Goal: Contribute content: Contribute content

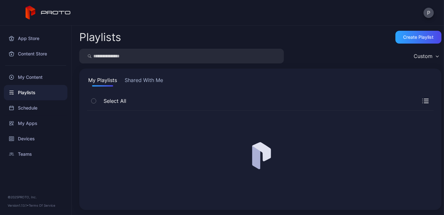
click at [38, 75] on div "My Content" at bounding box center [36, 76] width 64 height 15
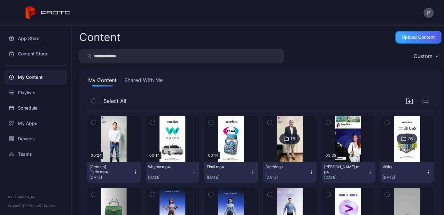
click at [411, 39] on div "Upload Content" at bounding box center [419, 37] width 33 height 5
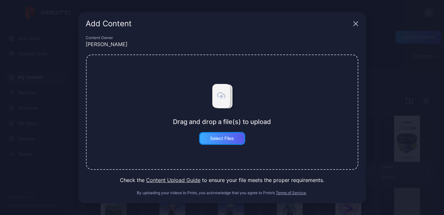
click at [236, 135] on div "Select Files" at bounding box center [222, 138] width 46 height 13
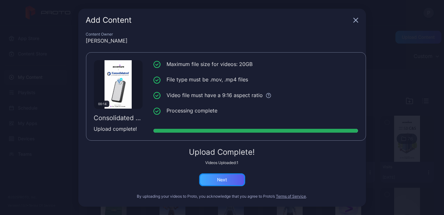
click at [236, 179] on div "Next" at bounding box center [222, 179] width 46 height 13
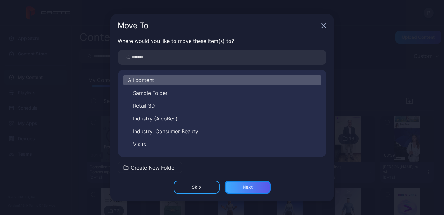
click at [240, 187] on div "Next" at bounding box center [248, 186] width 46 height 13
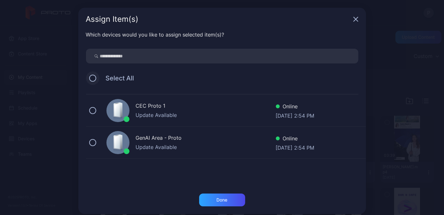
click at [90, 76] on button at bounding box center [92, 78] width 7 height 7
click at [218, 203] on div "Done" at bounding box center [222, 199] width 46 height 13
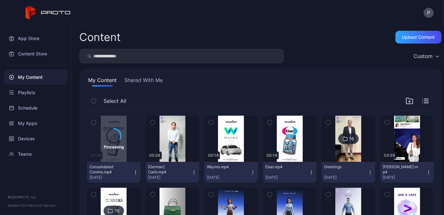
click at [150, 122] on icon "button" at bounding box center [152, 122] width 4 height 7
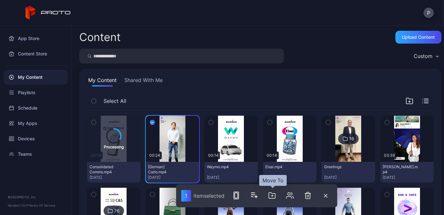
click at [274, 196] on icon "button" at bounding box center [272, 195] width 8 height 8
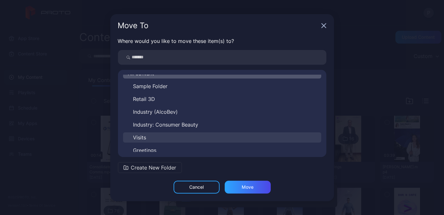
scroll to position [10, 0]
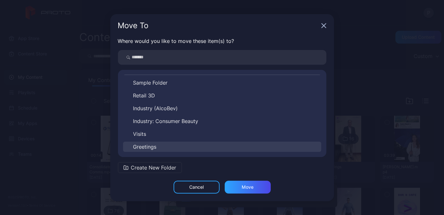
click at [164, 145] on button "Greetings" at bounding box center [222, 146] width 198 height 10
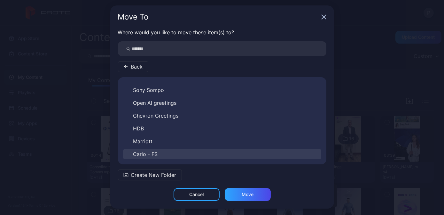
scroll to position [3, 0]
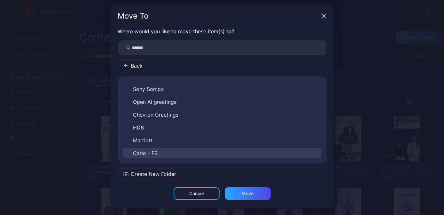
click at [169, 151] on button "Carlo - FS" at bounding box center [222, 153] width 198 height 10
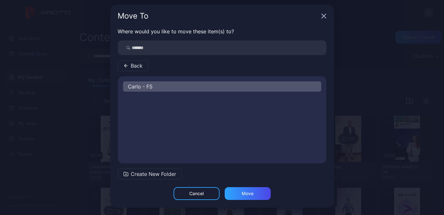
scroll to position [0, 0]
click at [246, 196] on div "Move" at bounding box center [248, 193] width 46 height 13
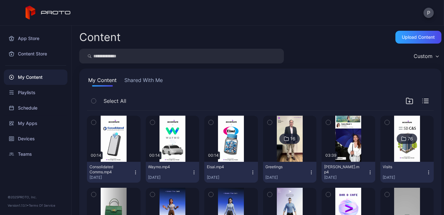
click at [150, 121] on icon "button" at bounding box center [152, 122] width 4 height 7
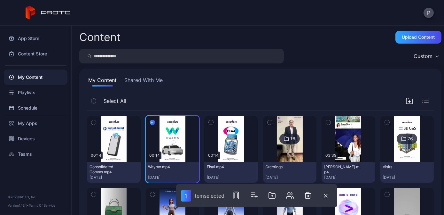
click at [209, 125] on icon "button" at bounding box center [211, 122] width 4 height 7
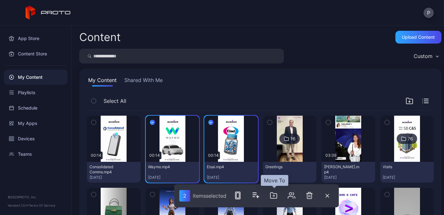
click at [277, 195] on icon "button" at bounding box center [274, 195] width 6 height 6
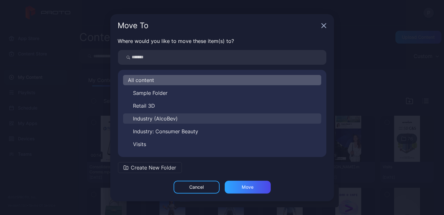
scroll to position [10, 0]
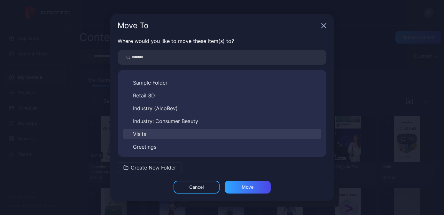
click at [163, 136] on button "Visits" at bounding box center [222, 134] width 198 height 10
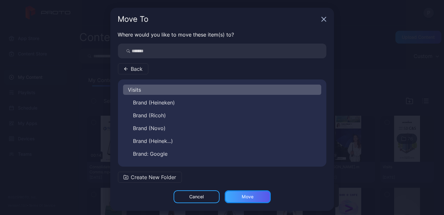
click at [252, 196] on div "Move" at bounding box center [248, 196] width 46 height 13
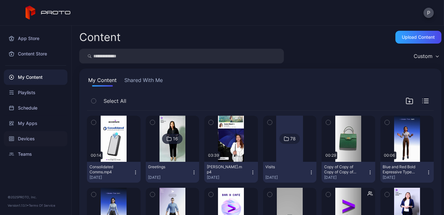
click at [48, 138] on div "Devices" at bounding box center [36, 138] width 64 height 15
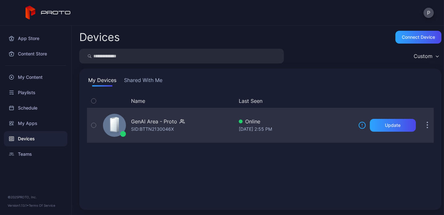
click at [200, 138] on div "GenAI Area - Proto SID: BTTN2130046X" at bounding box center [166, 125] width 133 height 32
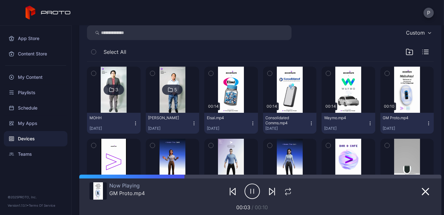
scroll to position [58, 0]
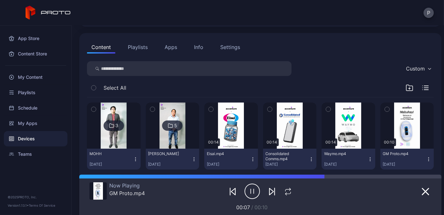
click at [92, 109] on icon "button" at bounding box center [94, 109] width 4 height 7
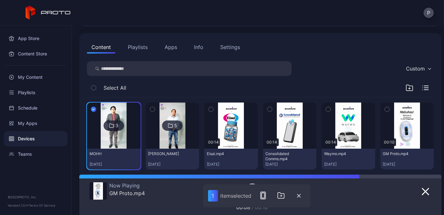
click at [150, 109] on icon "button" at bounding box center [152, 109] width 4 height 7
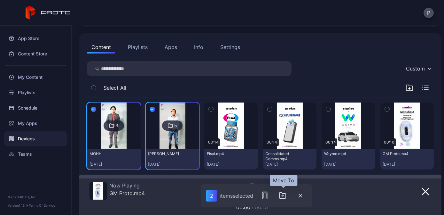
click at [283, 196] on icon "button" at bounding box center [283, 195] width 8 height 8
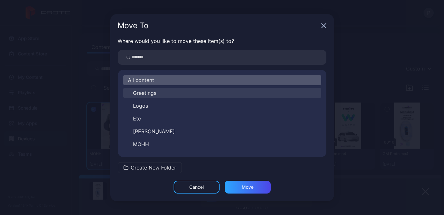
click at [162, 96] on button "Greetings" at bounding box center [222, 93] width 198 height 10
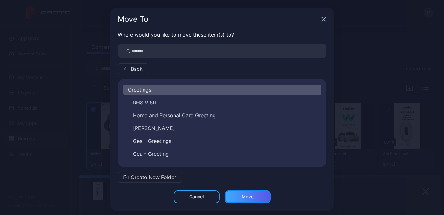
click at [242, 194] on div "Move" at bounding box center [248, 196] width 12 height 5
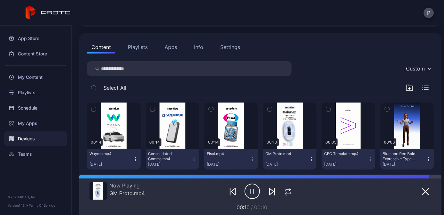
click at [95, 108] on icon "button" at bounding box center [94, 109] width 4 height 7
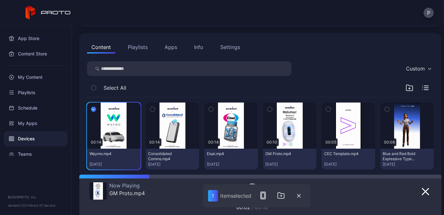
click at [209, 108] on icon "button" at bounding box center [211, 109] width 4 height 7
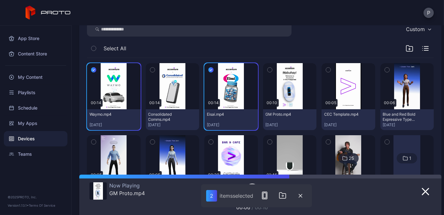
scroll to position [116, 0]
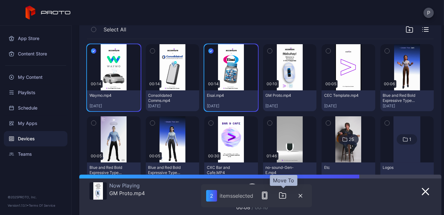
click at [283, 196] on icon "button" at bounding box center [283, 196] width 2 height 0
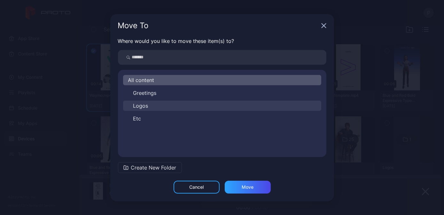
click at [169, 108] on button "Logos" at bounding box center [222, 105] width 198 height 10
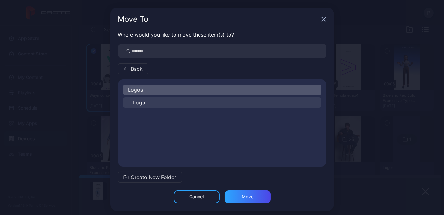
click at [175, 102] on button "Logo" at bounding box center [222, 102] width 198 height 10
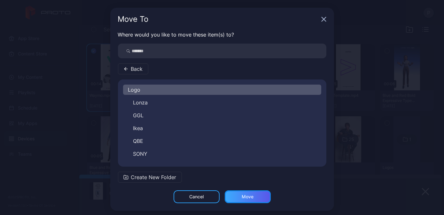
click at [246, 198] on div "Move" at bounding box center [248, 196] width 12 height 5
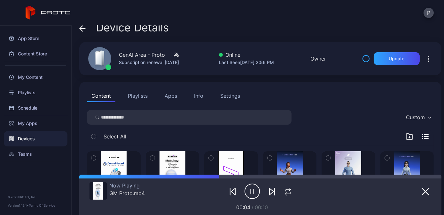
scroll to position [0, 0]
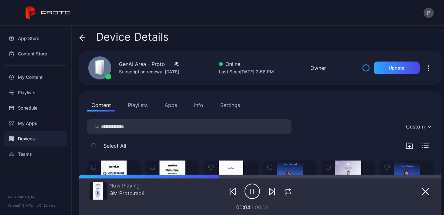
click at [84, 38] on icon at bounding box center [82, 38] width 5 height 0
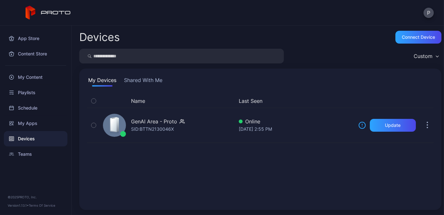
click at [144, 78] on button "Shared With Me" at bounding box center [143, 81] width 41 height 10
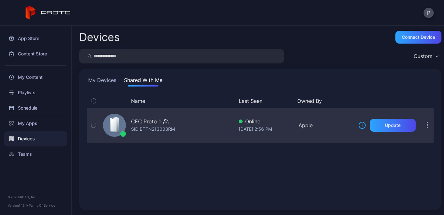
click at [215, 129] on div "CEC Proto 1 SID: BTTN213003RM" at bounding box center [166, 125] width 133 height 32
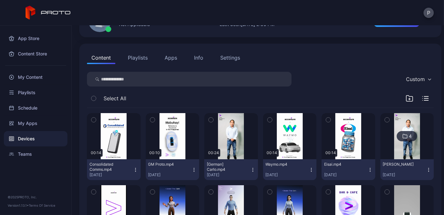
scroll to position [58, 0]
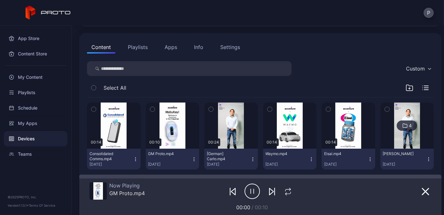
click at [213, 106] on button "button" at bounding box center [210, 108] width 13 height 13
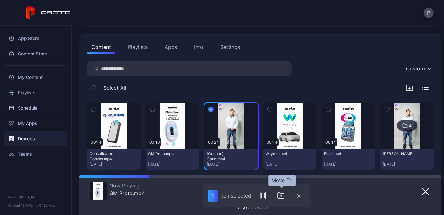
click at [282, 198] on icon "button" at bounding box center [281, 195] width 6 height 6
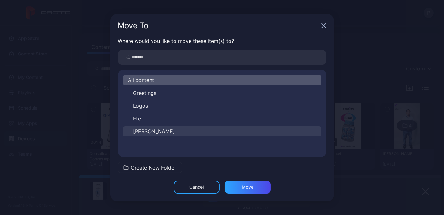
click at [163, 132] on button "[PERSON_NAME]" at bounding box center [222, 131] width 198 height 10
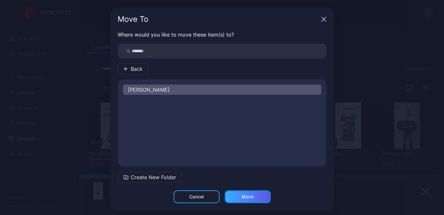
click at [248, 191] on div "Move" at bounding box center [248, 196] width 46 height 13
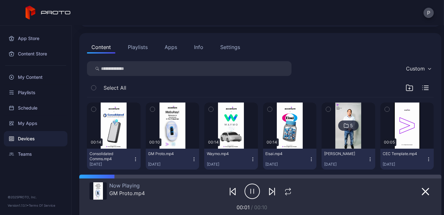
click at [326, 106] on icon "button" at bounding box center [328, 109] width 4 height 7
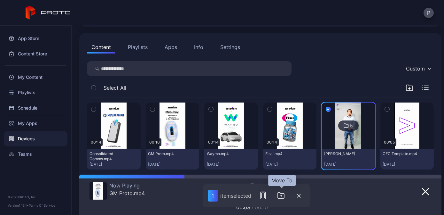
click at [281, 195] on icon "button" at bounding box center [281, 195] width 8 height 8
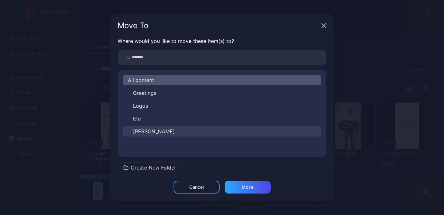
click at [164, 131] on button "[PERSON_NAME]" at bounding box center [222, 131] width 198 height 10
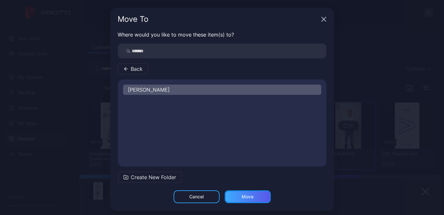
click at [252, 199] on div "Move" at bounding box center [248, 196] width 46 height 13
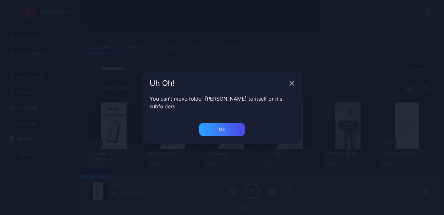
click at [290, 85] on icon "button" at bounding box center [292, 83] width 4 height 4
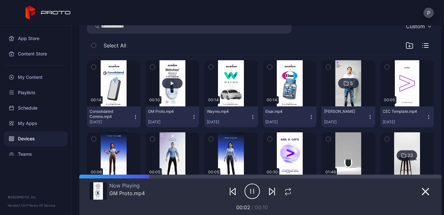
scroll to position [87, 0]
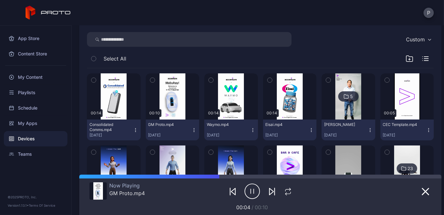
click at [205, 79] on button "button" at bounding box center [210, 79] width 13 height 13
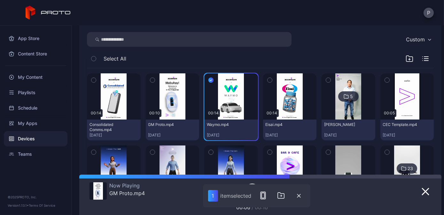
click at [268, 80] on icon "button" at bounding box center [270, 79] width 4 height 7
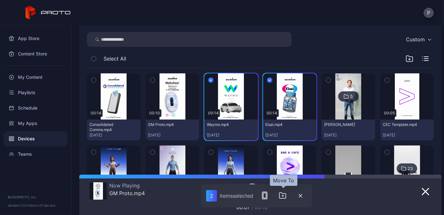
click at [282, 194] on icon "button" at bounding box center [283, 195] width 8 height 8
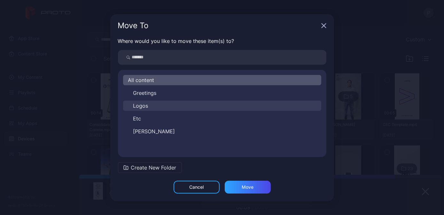
click at [163, 107] on button "Logos" at bounding box center [222, 105] width 198 height 10
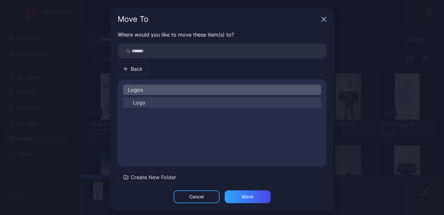
click at [174, 103] on button "Logo" at bounding box center [222, 102] width 198 height 10
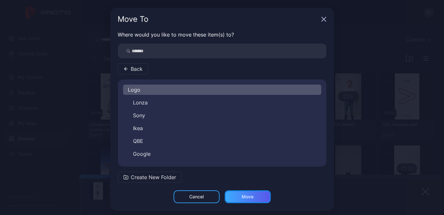
click at [256, 199] on div "Move" at bounding box center [248, 196] width 46 height 13
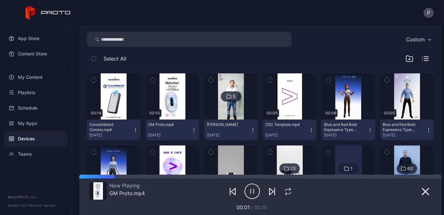
click at [209, 79] on icon "button" at bounding box center [211, 79] width 4 height 7
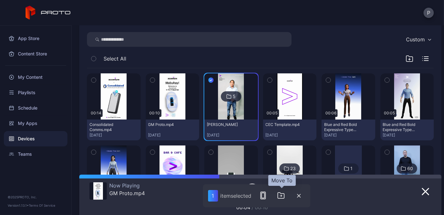
click at [284, 196] on icon "button" at bounding box center [281, 195] width 8 height 8
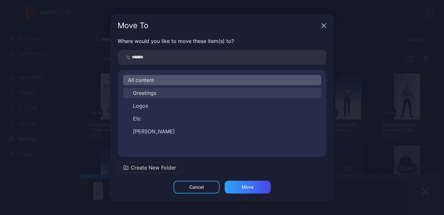
click at [165, 96] on button "Greetings" at bounding box center [222, 93] width 198 height 10
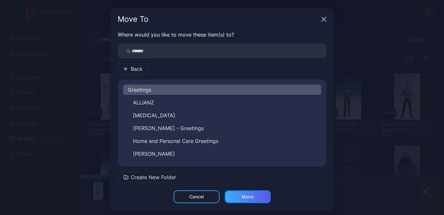
click at [244, 192] on div "Move" at bounding box center [248, 196] width 46 height 13
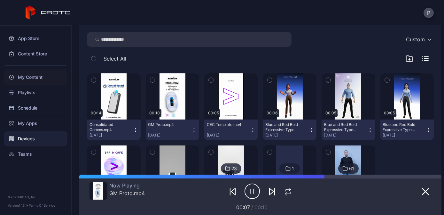
click at [48, 78] on div "My Content" at bounding box center [36, 76] width 64 height 15
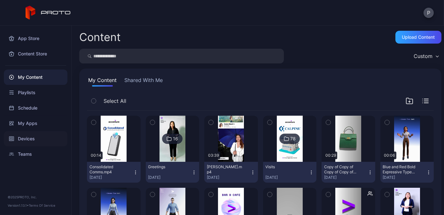
click at [46, 138] on div "Devices" at bounding box center [36, 138] width 64 height 15
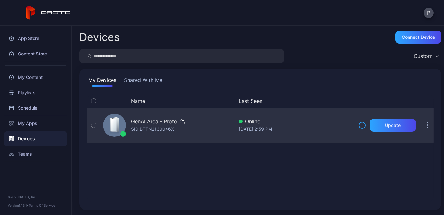
click at [206, 132] on div "GenAI Area - Proto SID: BTTN2130046X" at bounding box center [166, 125] width 133 height 32
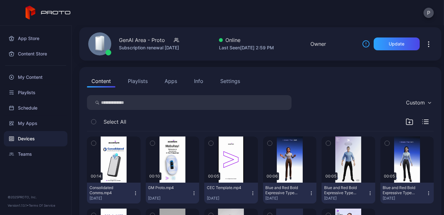
scroll to position [58, 0]
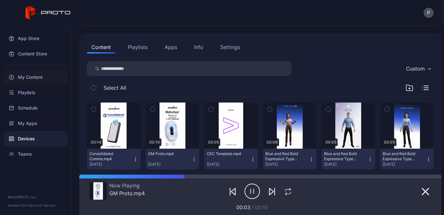
click at [27, 79] on div "My Content" at bounding box center [36, 76] width 64 height 15
